Goal: Find contact information: Find contact information

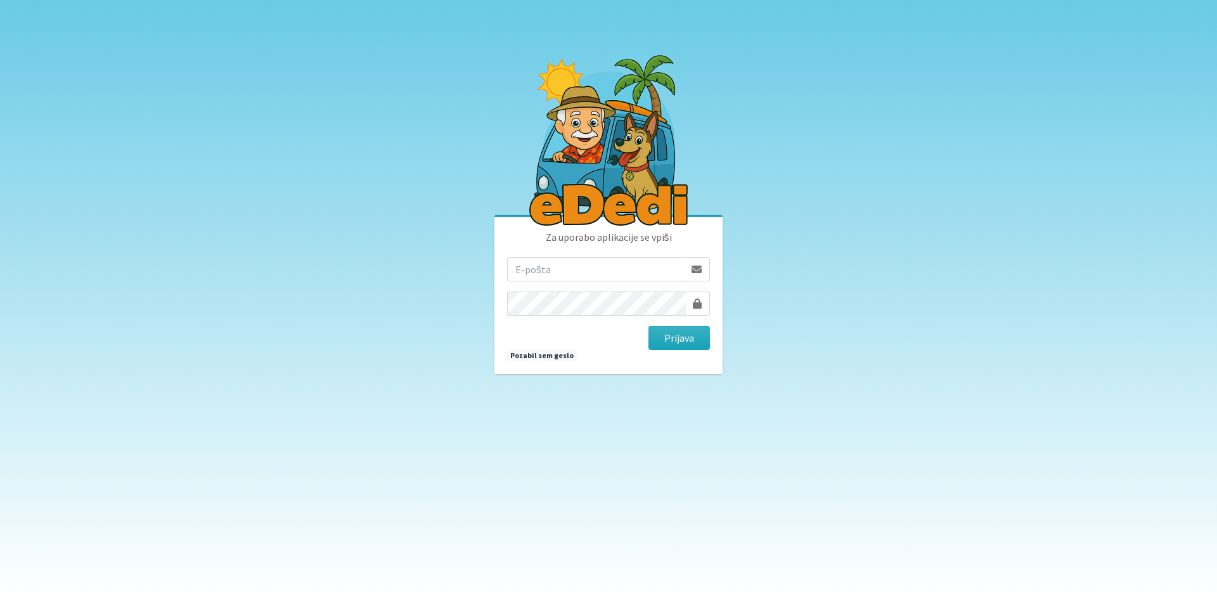
click at [565, 268] on input "email" at bounding box center [596, 269] width 178 height 24
type input "[PERSON_NAME][EMAIL_ADDRESS][DOMAIN_NAME]"
click at [649, 326] on button "Prijava" at bounding box center [680, 338] width 62 height 24
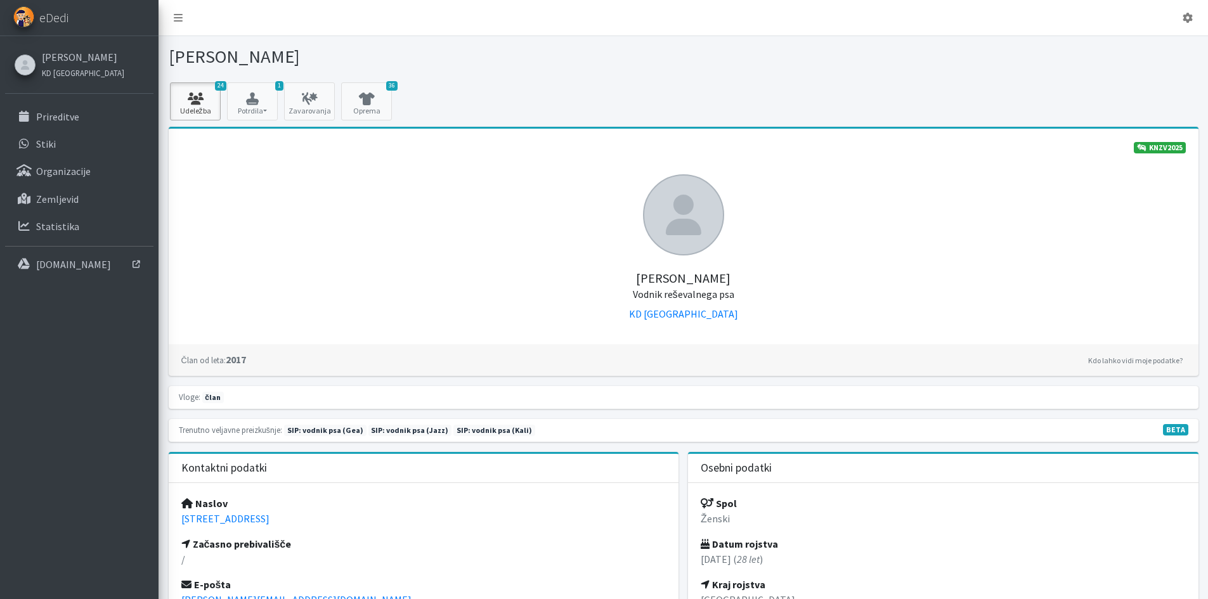
click at [211, 108] on link "24 Udeležba" at bounding box center [195, 101] width 51 height 38
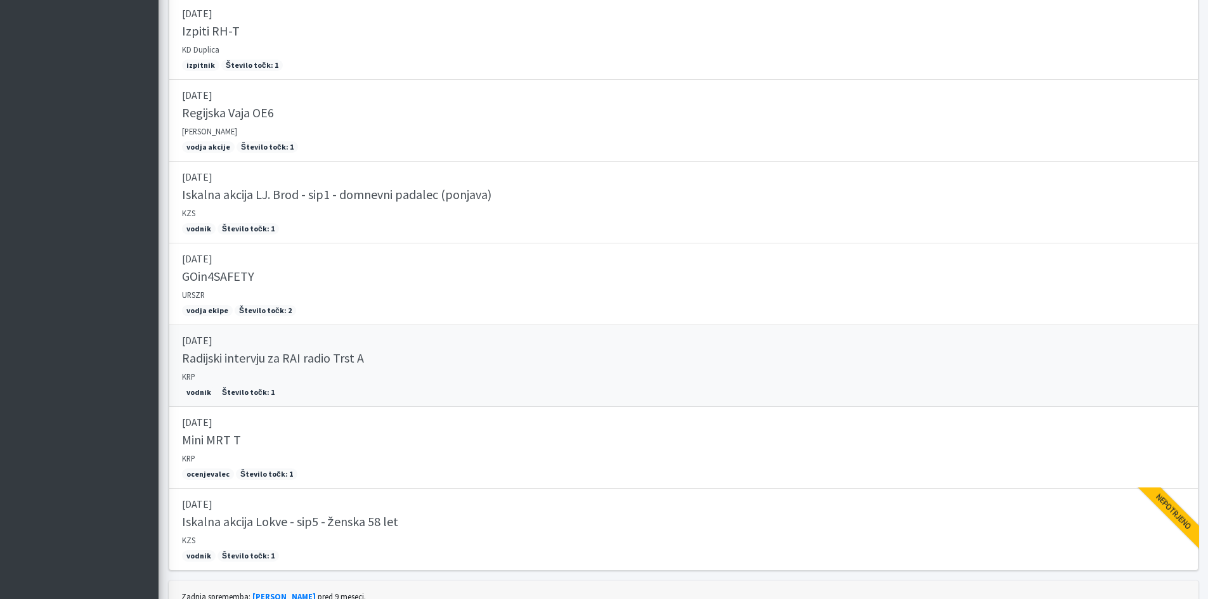
scroll to position [1671, 0]
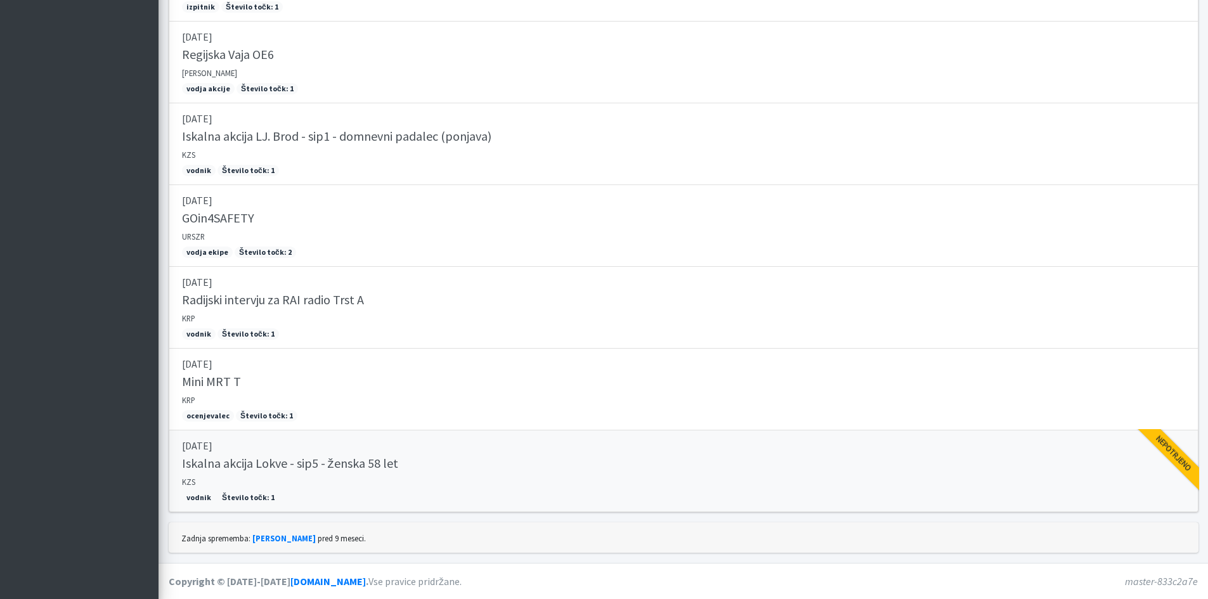
click at [389, 456] on h5 "Iskalna akcija Lokve - sip5 - ženska 58 let" at bounding box center [290, 463] width 216 height 15
click at [355, 479] on link "09.08.2025 Iskalna akcija Lokve - sip5 - ženska 58 let KZS vodnik Število točk:…" at bounding box center [684, 472] width 1030 height 82
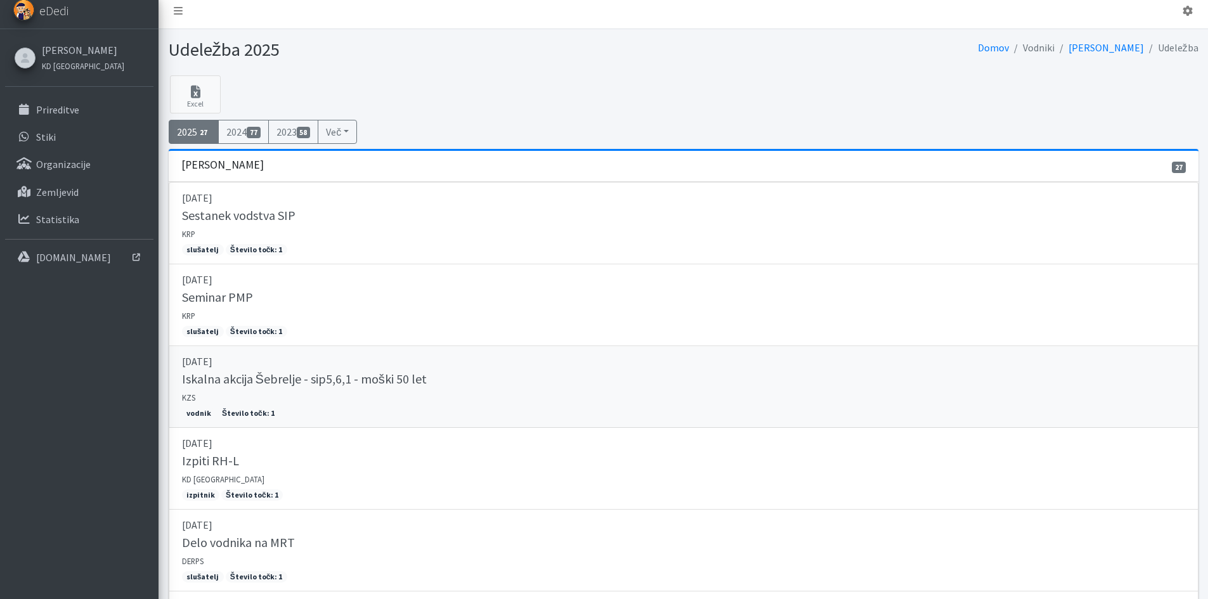
scroll to position [0, 0]
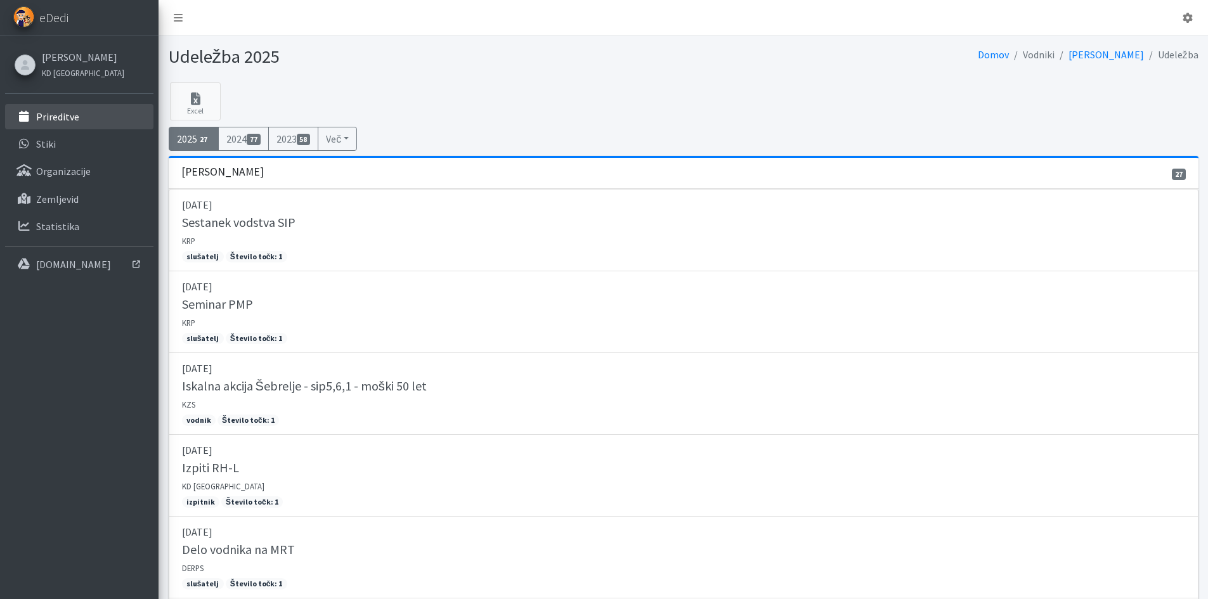
click at [84, 115] on link "Prireditve" at bounding box center [79, 116] width 148 height 25
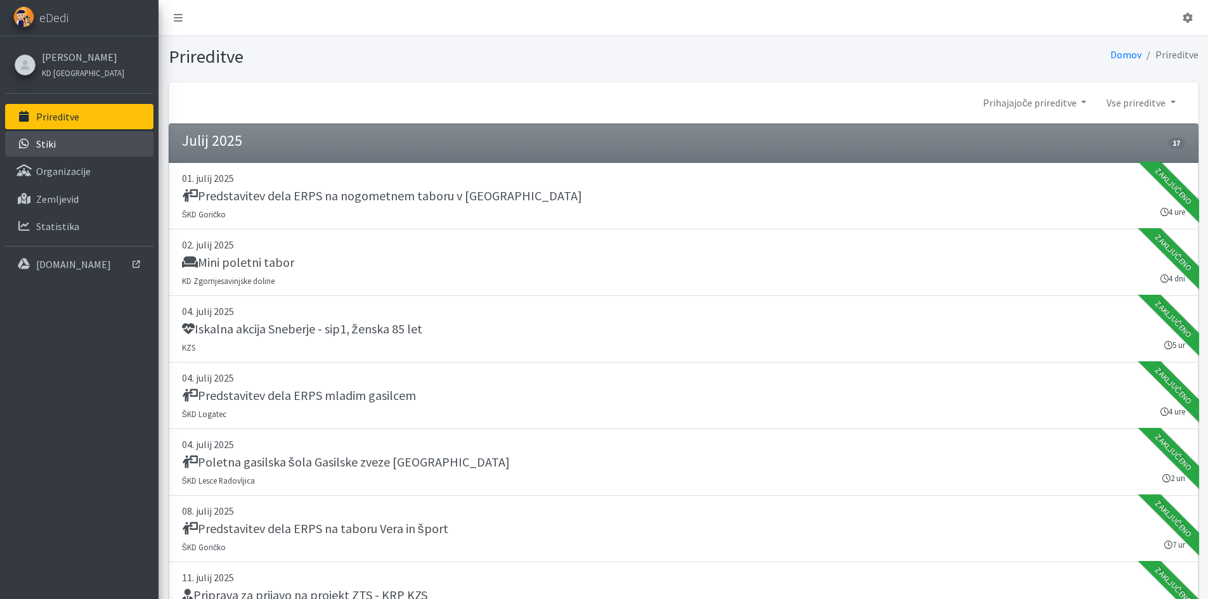
click at [60, 142] on link "Stiki" at bounding box center [79, 143] width 148 height 25
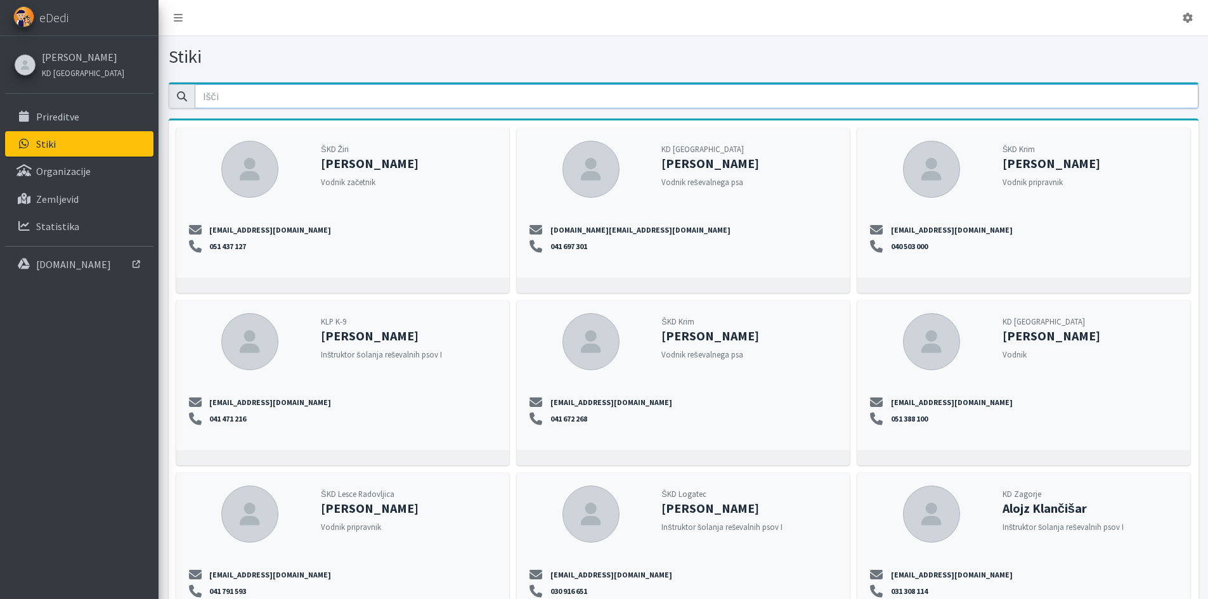
click at [228, 96] on input "email" at bounding box center [697, 96] width 1004 height 24
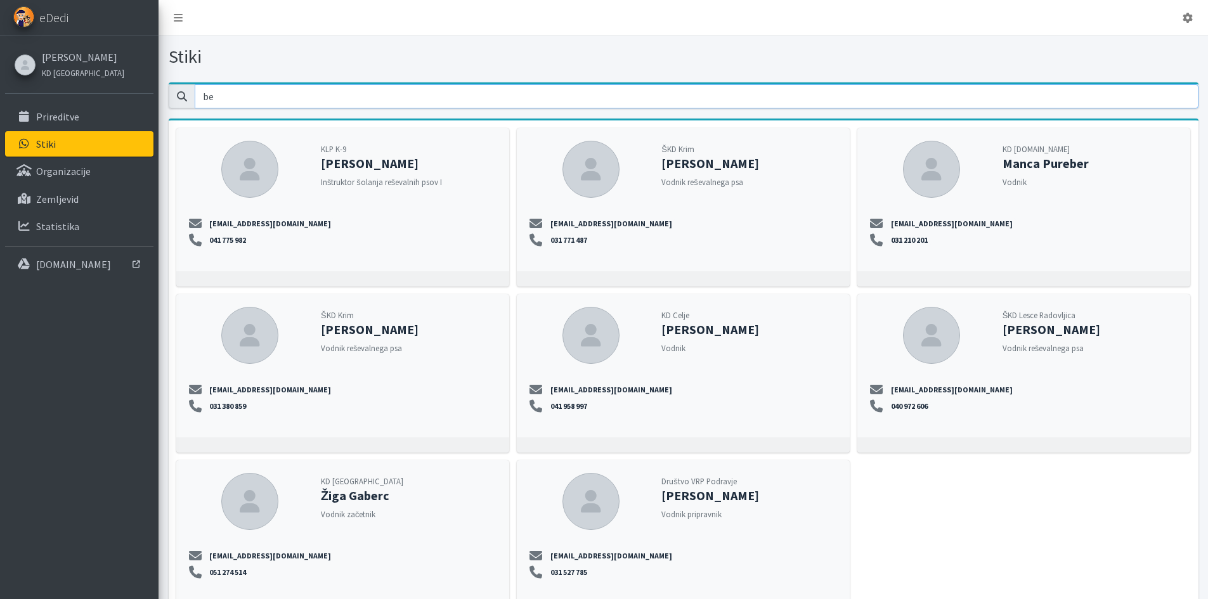
type input "b"
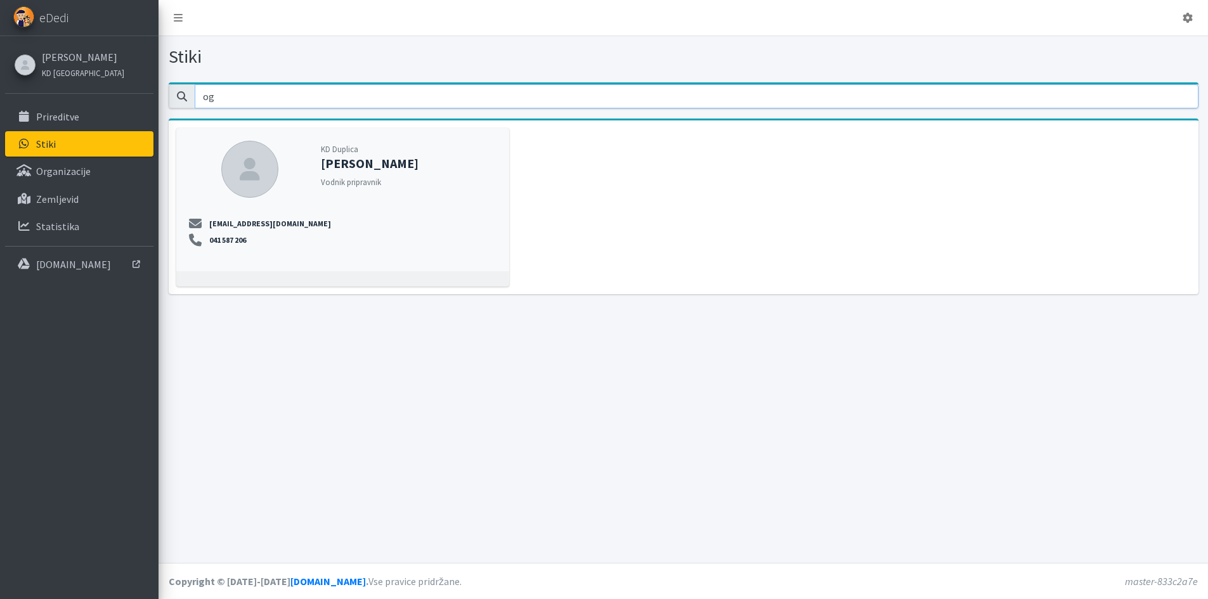
type input "o"
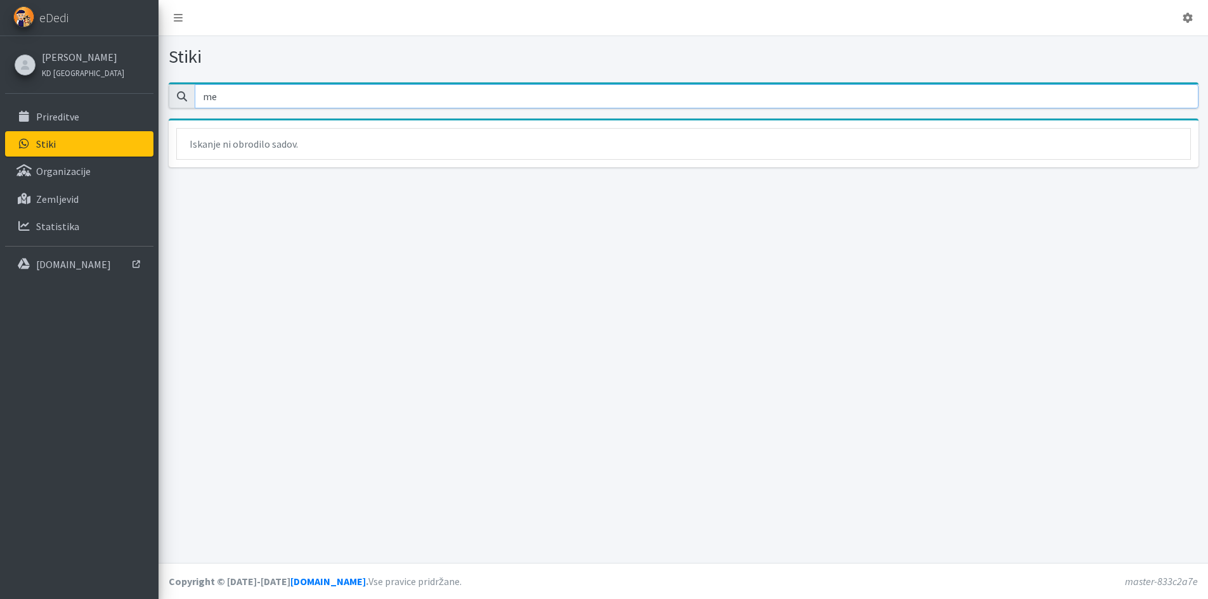
type input "m"
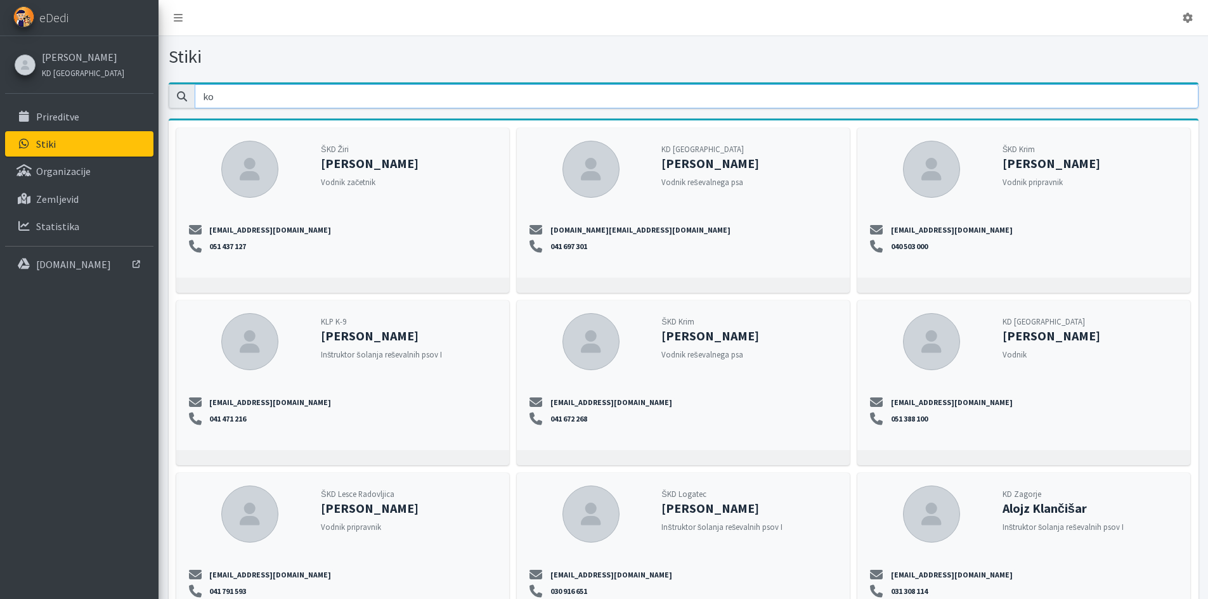
type input "k"
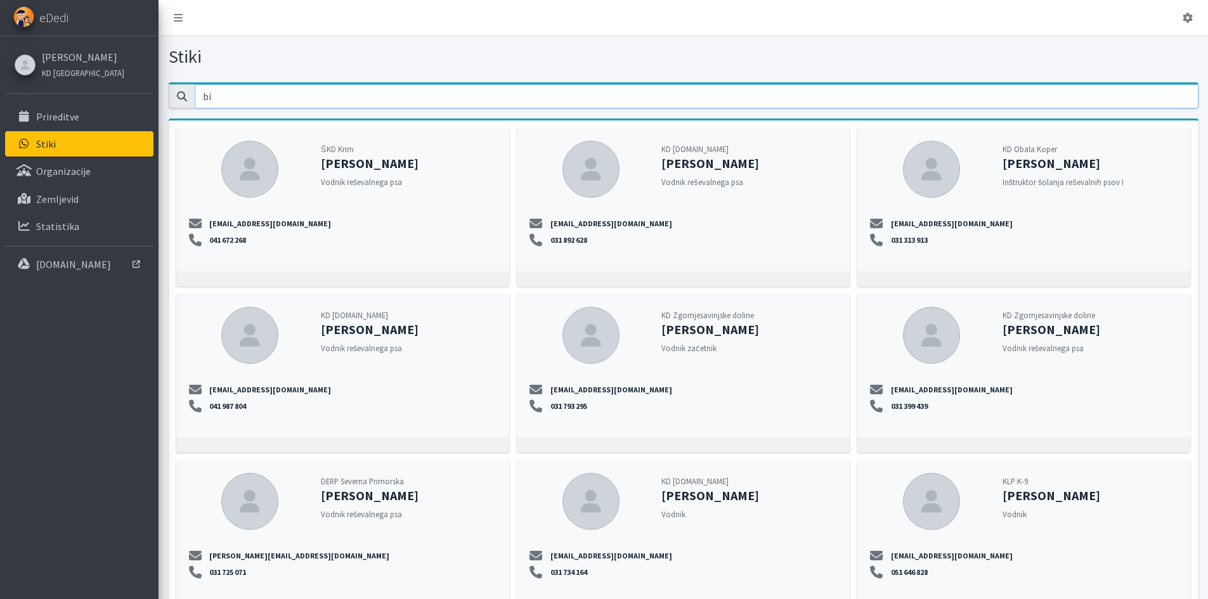
type input "b"
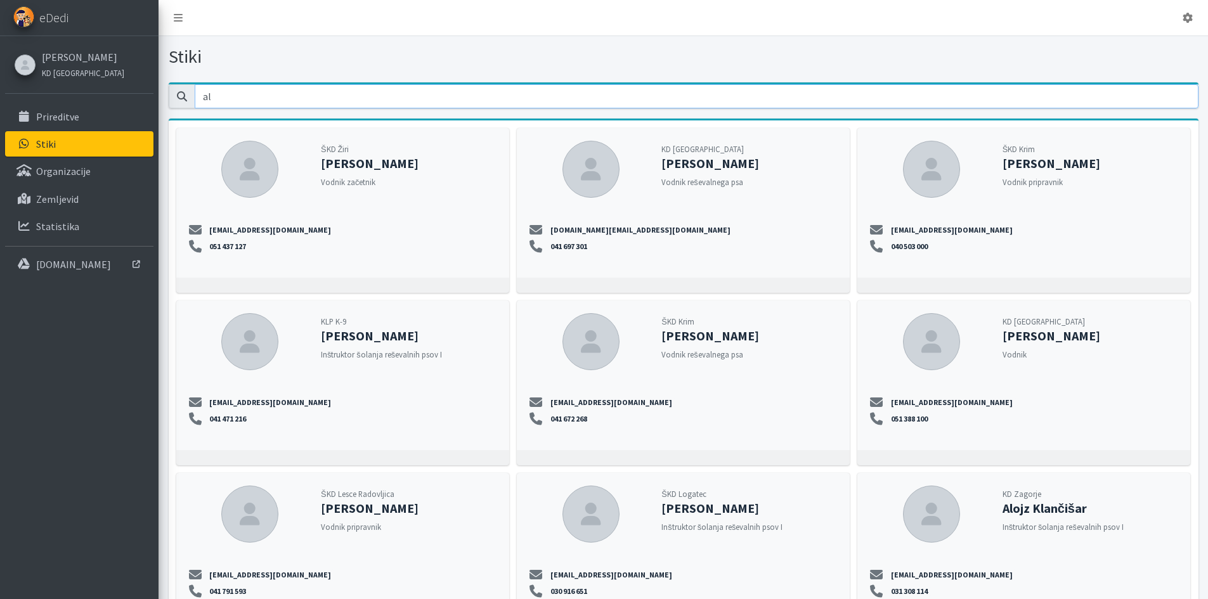
type input "a"
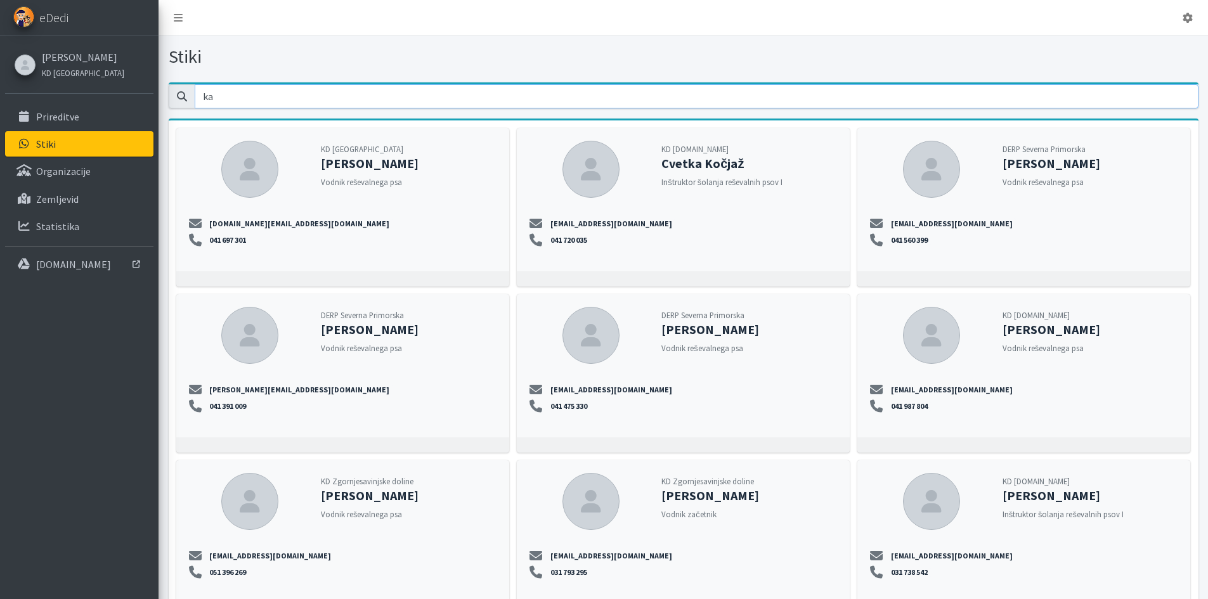
type input "k"
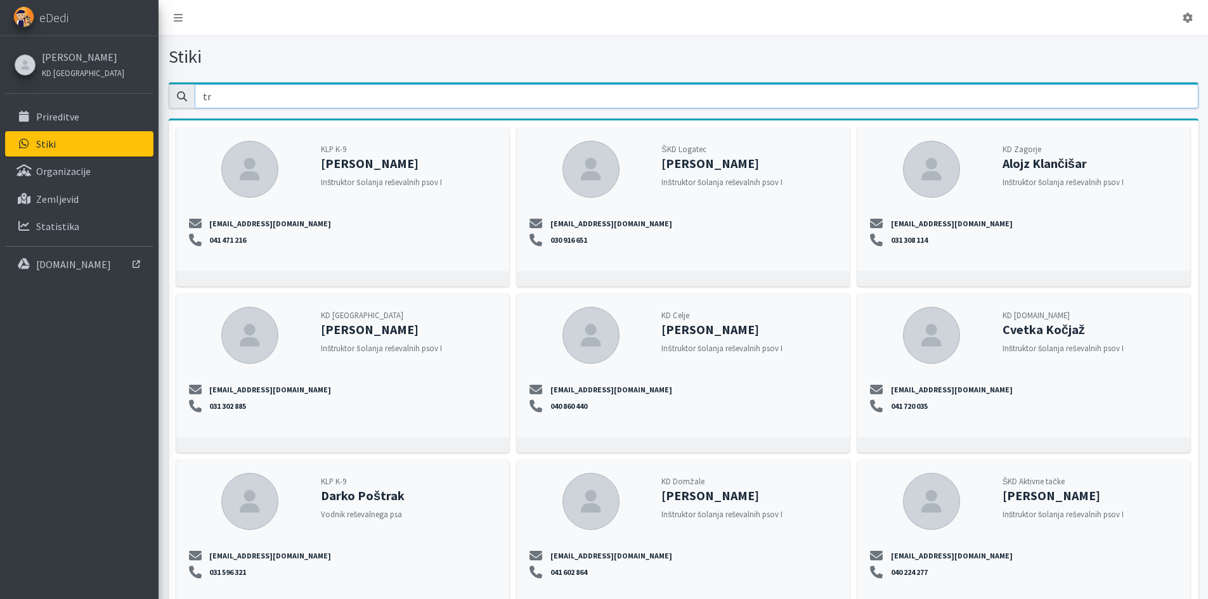
type input "t"
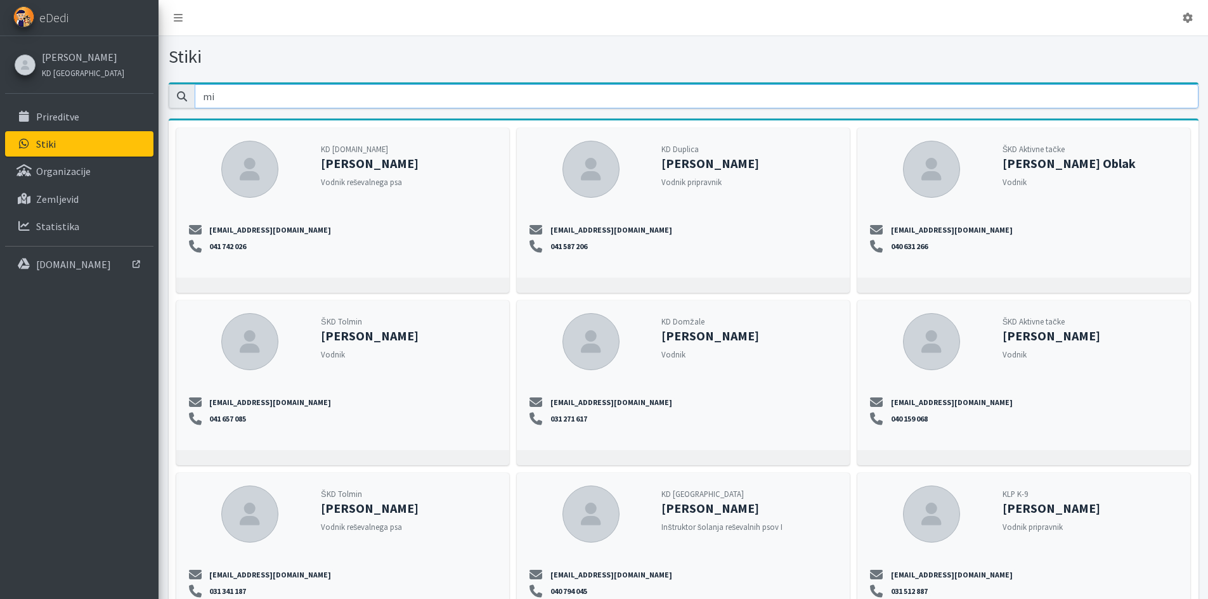
type input "m"
type input "t"
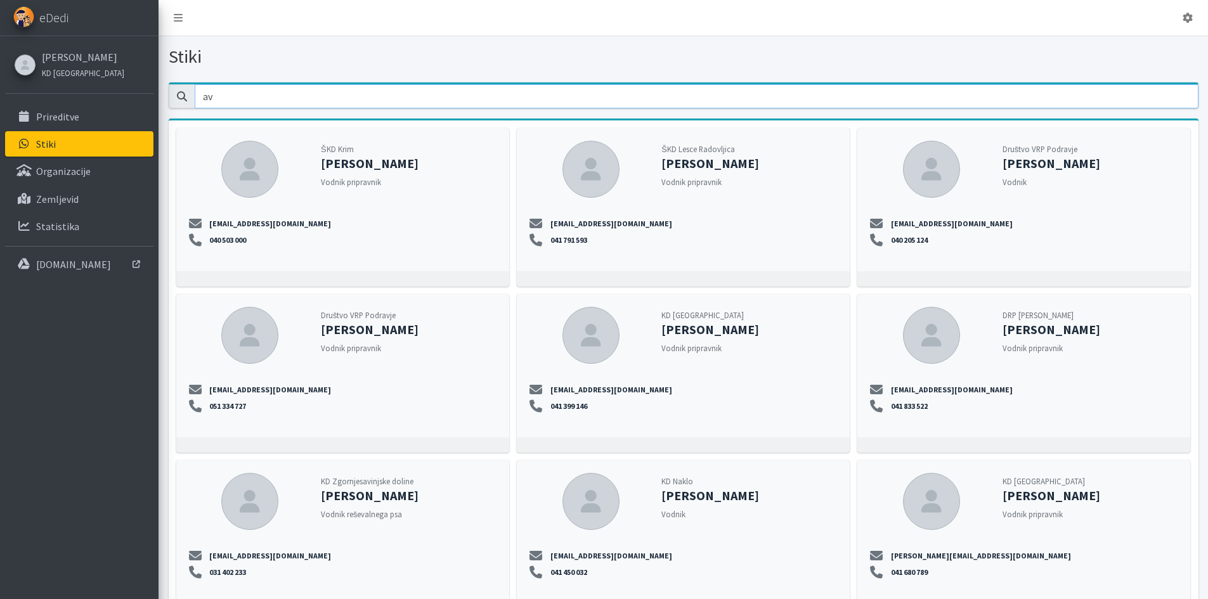
type input "a"
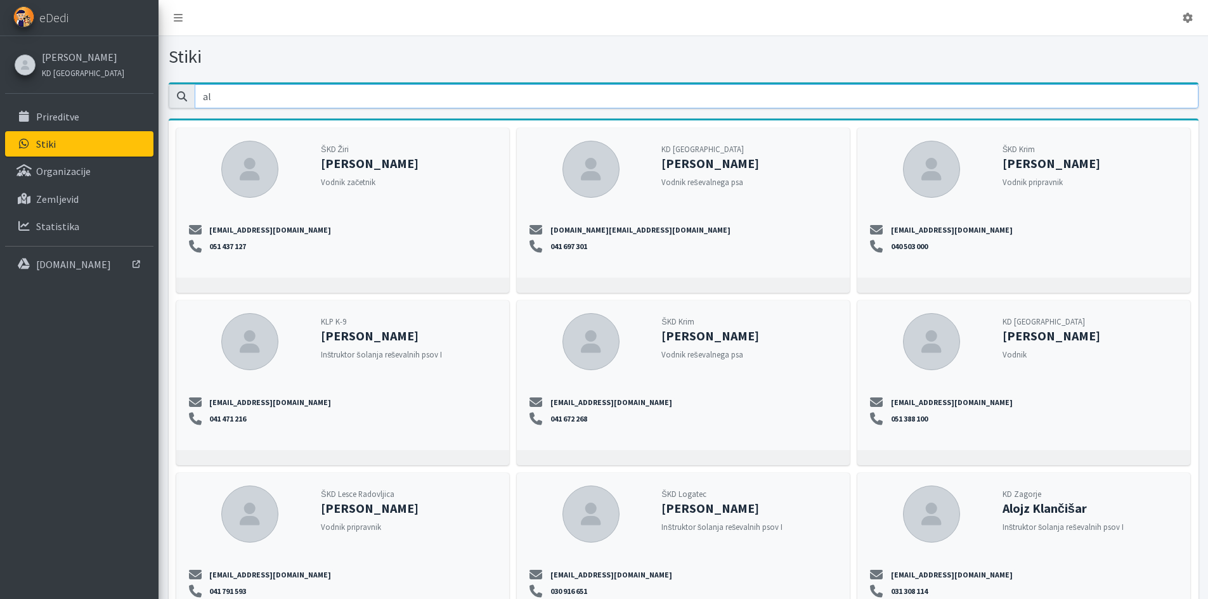
type input "a"
type input "s"
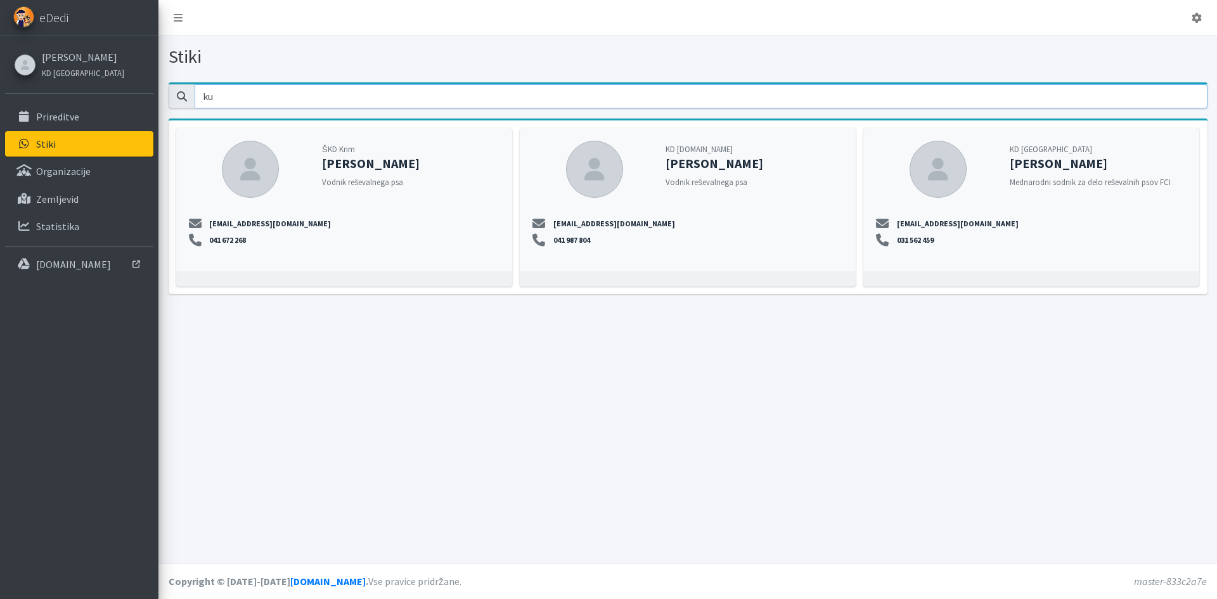
type input "k"
